Goal: Task Accomplishment & Management: Complete application form

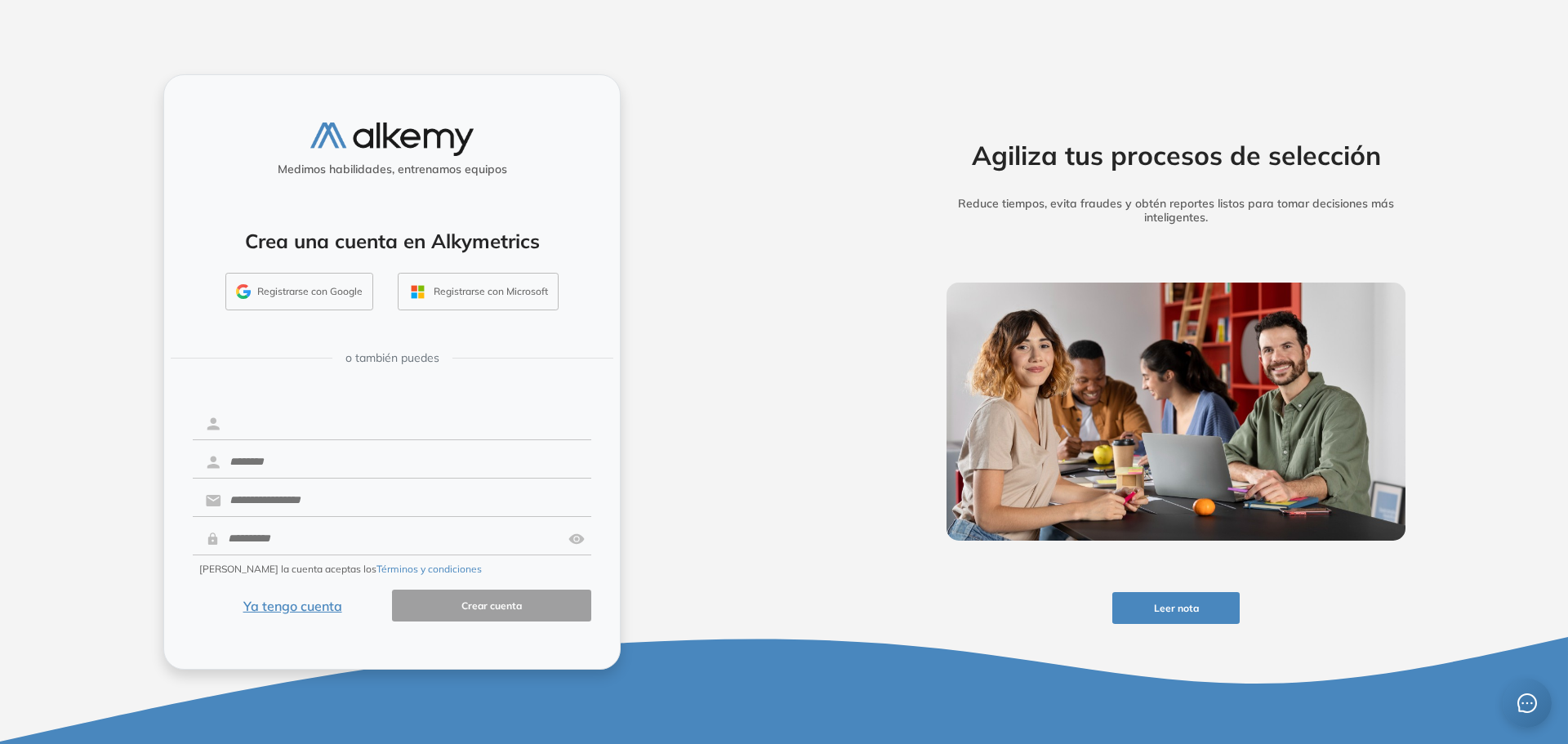
click at [311, 420] on input "text" at bounding box center [406, 423] width 370 height 31
click at [311, 611] on button "Ya tengo cuenta" at bounding box center [292, 605] width 199 height 32
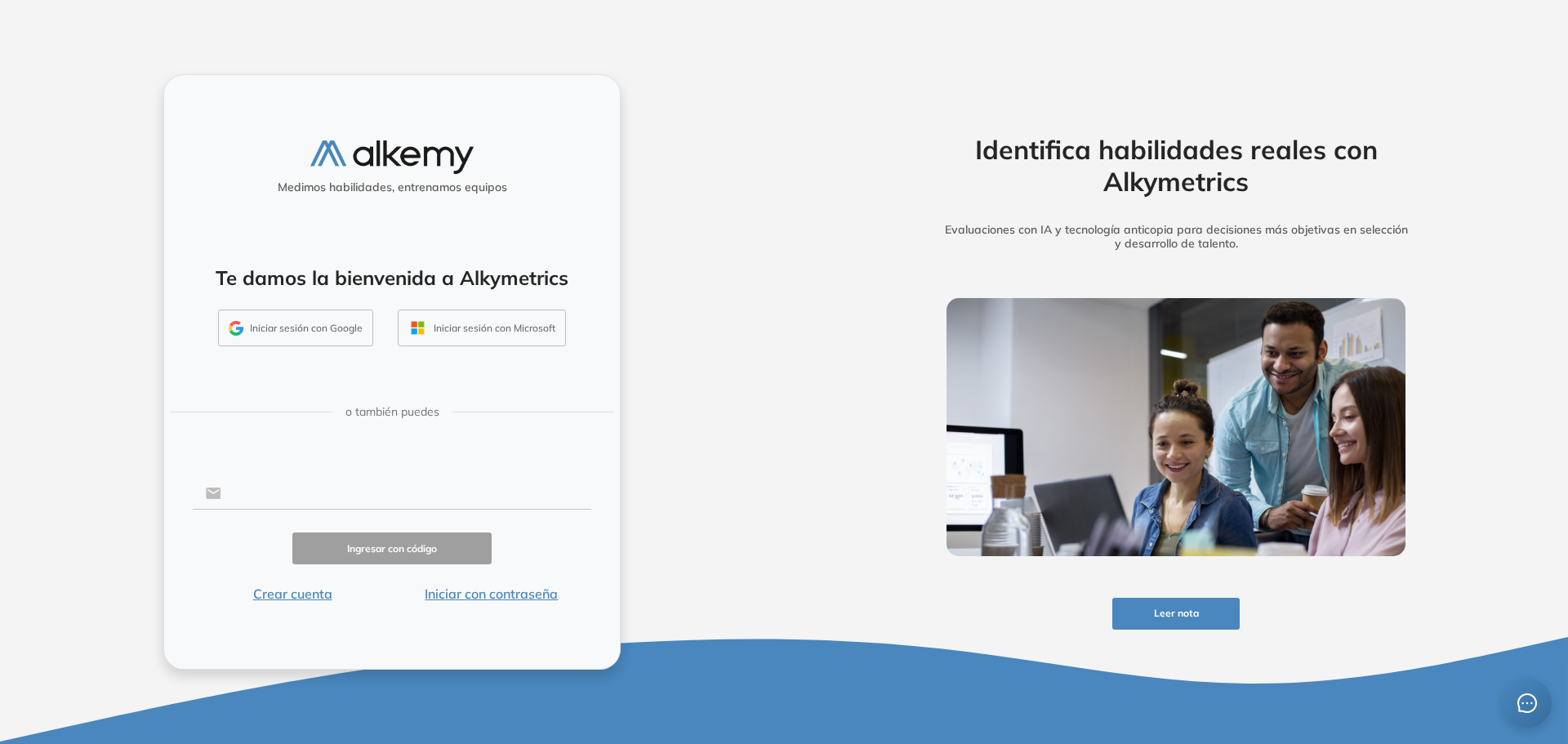
click at [283, 501] on input "text" at bounding box center [406, 492] width 370 height 31
type input "**********"
click at [360, 538] on button "Ingresar con código" at bounding box center [391, 548] width 199 height 32
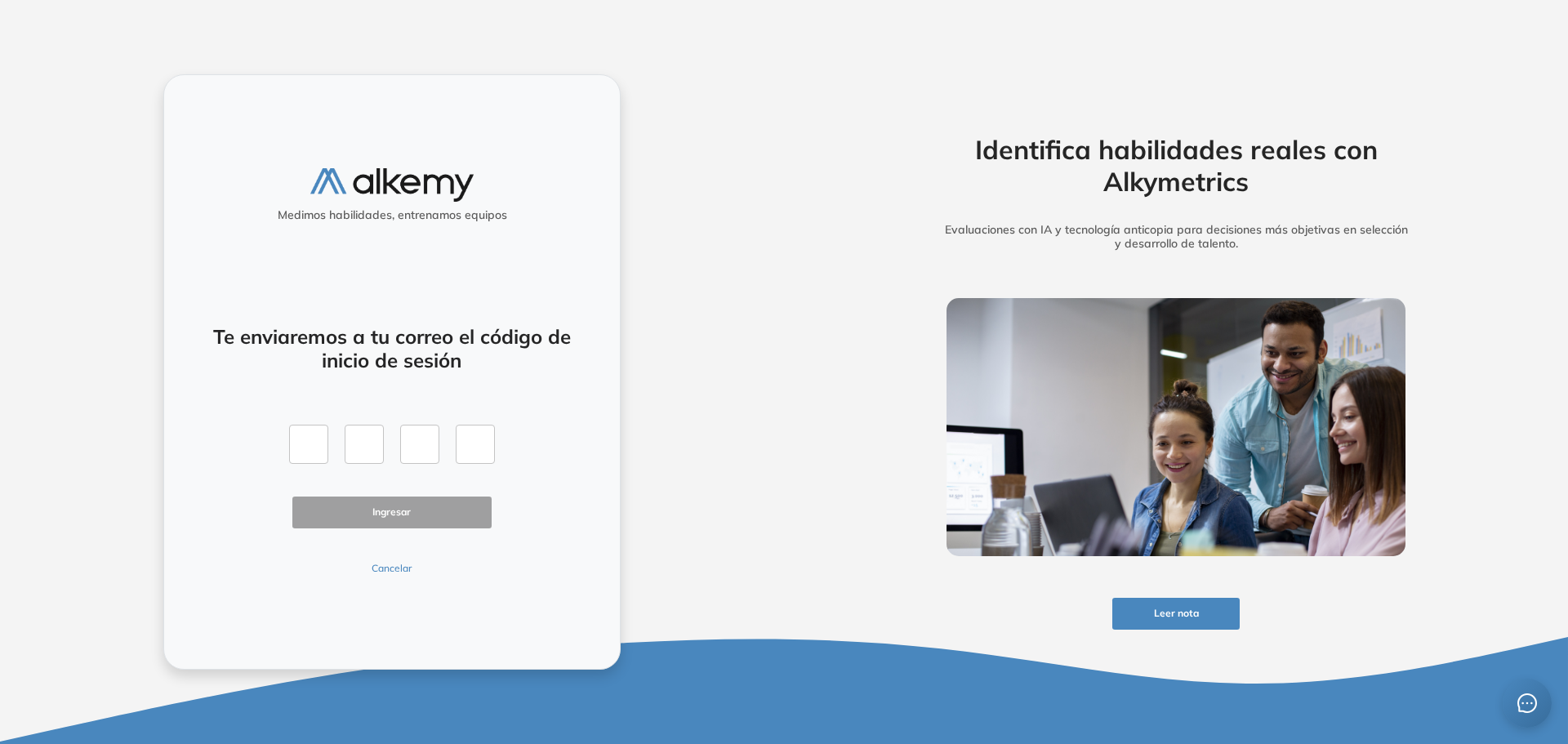
click at [329, 438] on div at bounding box center [391, 444] width 206 height 39
click at [317, 443] on input "text" at bounding box center [308, 444] width 39 height 39
type input "*"
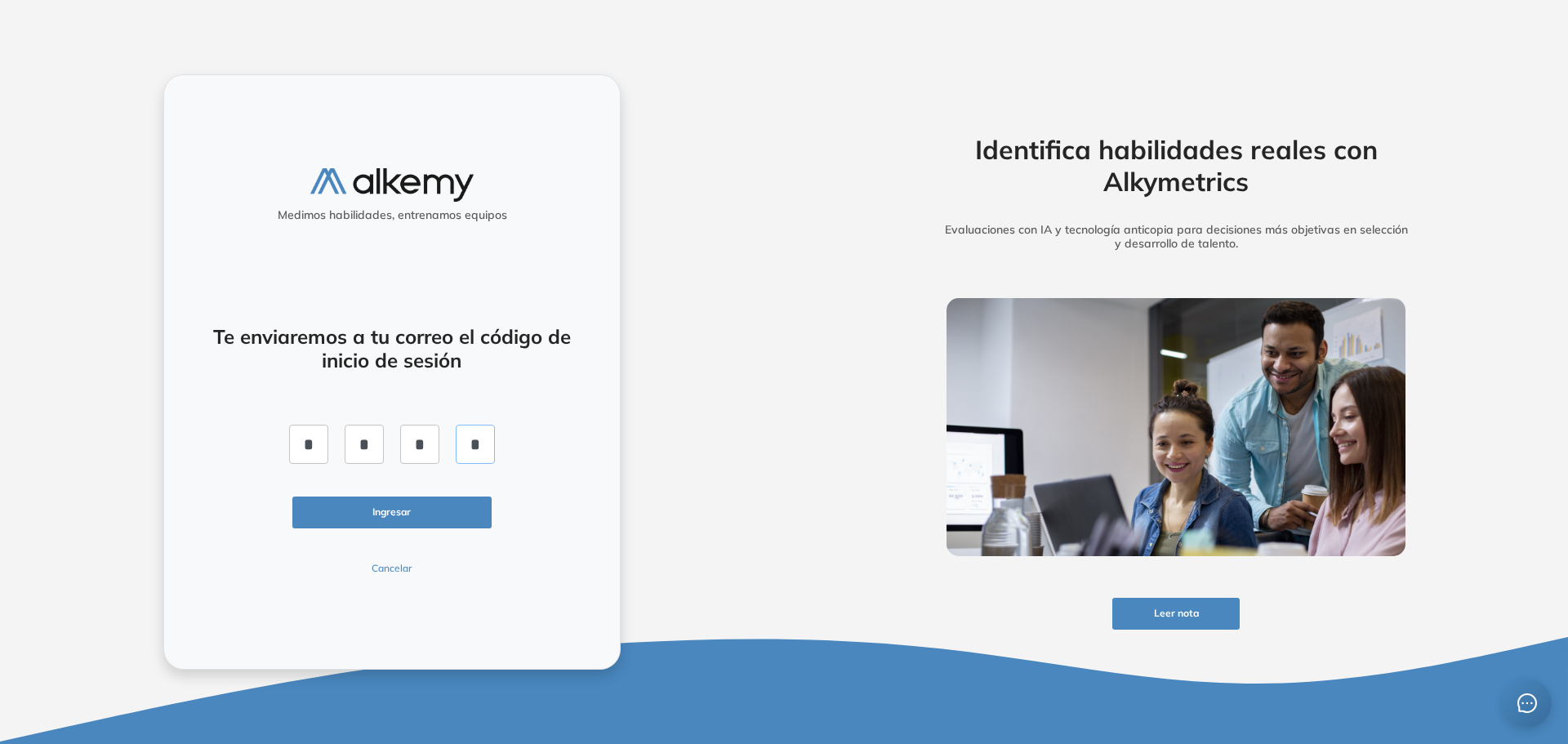
type input "*"
click at [376, 514] on button "Ingresar" at bounding box center [391, 512] width 199 height 32
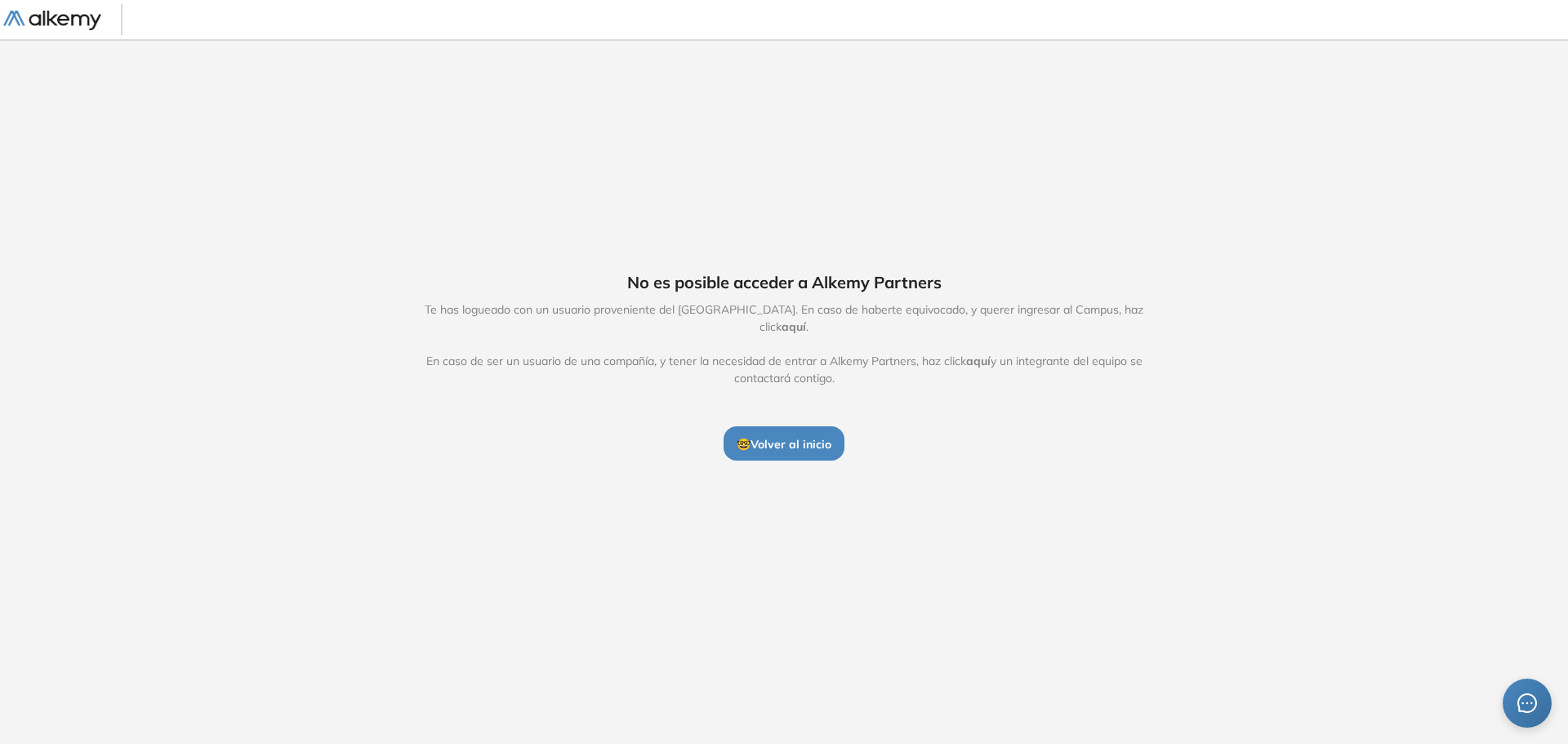
click at [789, 437] on span "🤓 Volver al inicio" at bounding box center [784, 444] width 95 height 15
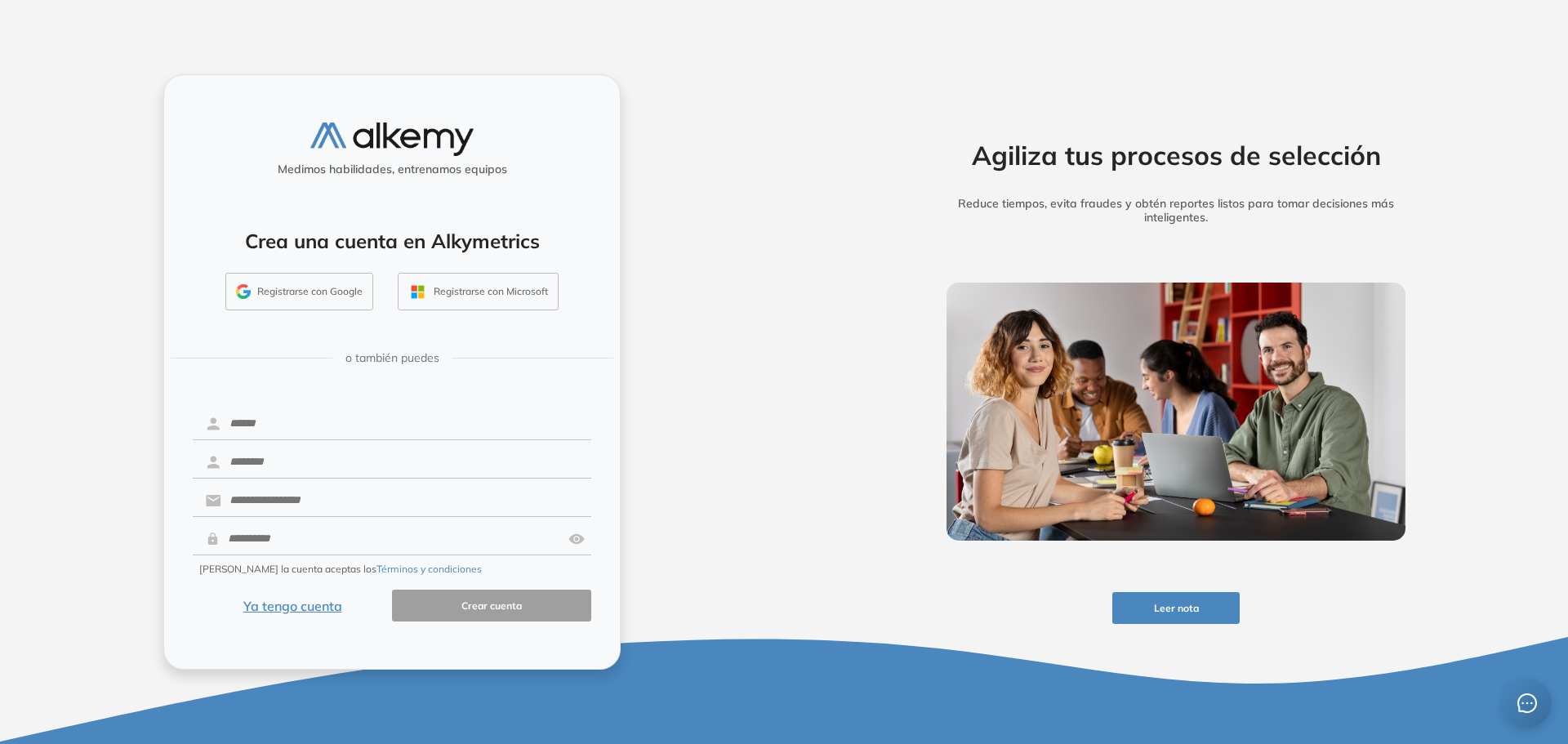
click at [304, 612] on button "Ya tengo cuenta" at bounding box center [292, 605] width 199 height 32
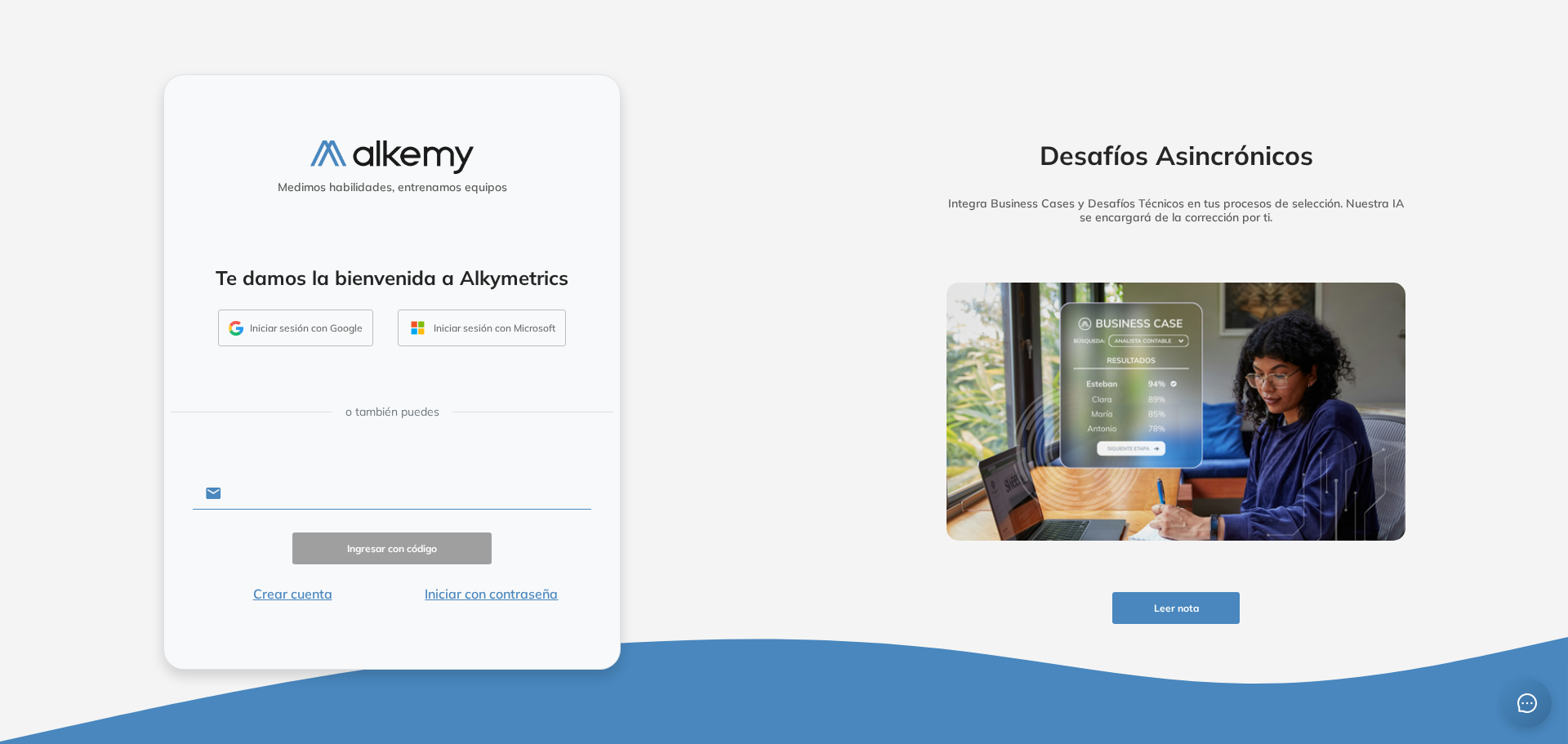
click at [308, 489] on input "text" at bounding box center [406, 492] width 370 height 31
